Goal: Task Accomplishment & Management: Use online tool/utility

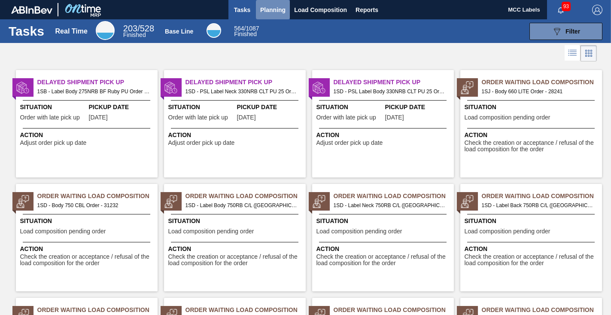
click at [274, 11] on span "Planning" at bounding box center [272, 10] width 25 height 10
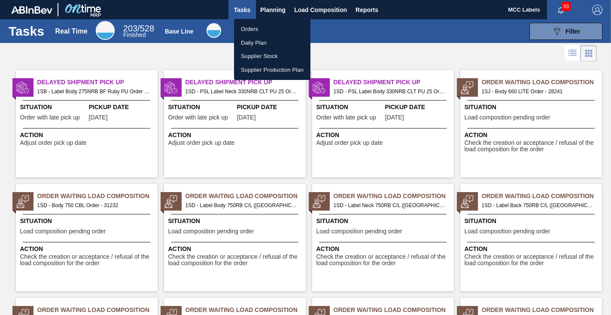
click at [253, 26] on li "Orders" at bounding box center [272, 29] width 76 height 14
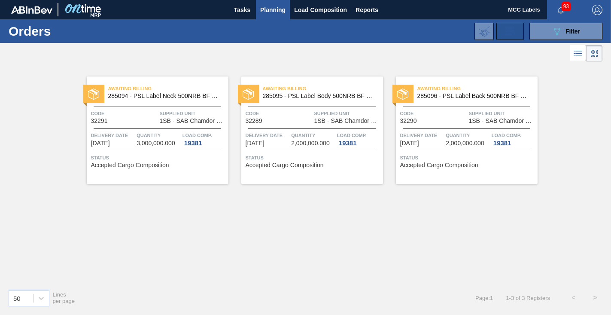
drag, startPoint x: 549, startPoint y: 32, endPoint x: 504, endPoint y: 37, distance: 45.4
click at [549, 32] on button "089F7B8B-B2A5-4AFE-B5C0-19BA573D28AC Filter" at bounding box center [566, 31] width 73 height 17
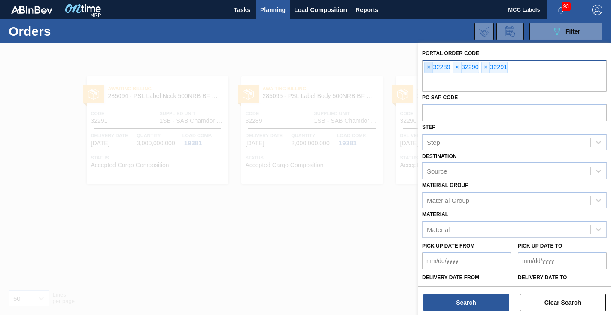
click at [427, 69] on span "×" at bounding box center [429, 67] width 8 height 10
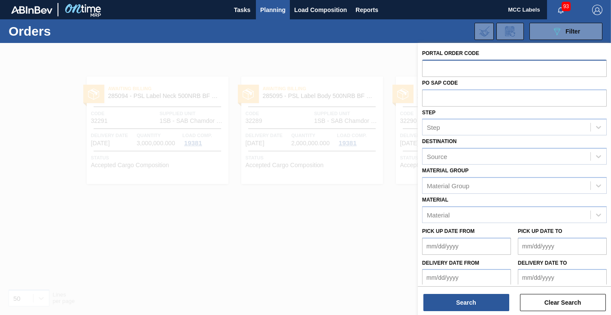
click at [427, 69] on input "text" at bounding box center [514, 68] width 185 height 16
type input "32310"
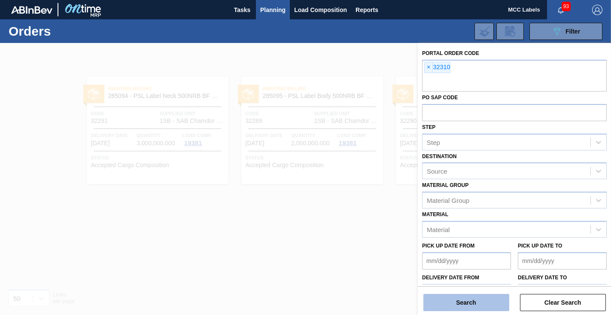
click at [470, 303] on button "Search" at bounding box center [467, 302] width 86 height 17
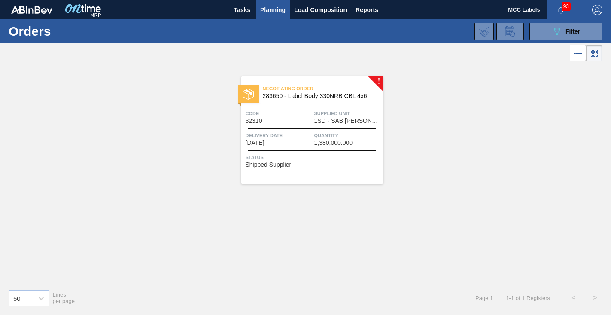
click at [286, 111] on span "Code" at bounding box center [279, 113] width 67 height 9
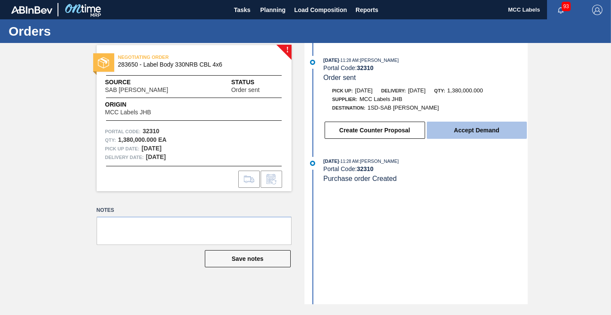
click at [481, 132] on button "Accept Demand" at bounding box center [477, 130] width 100 height 17
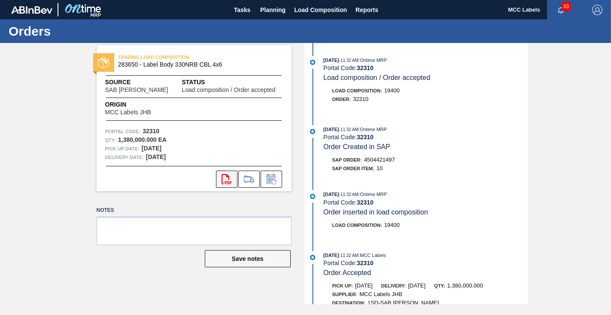
click at [229, 179] on icon at bounding box center [227, 179] width 10 height 10
